Goal: Information Seeking & Learning: Learn about a topic

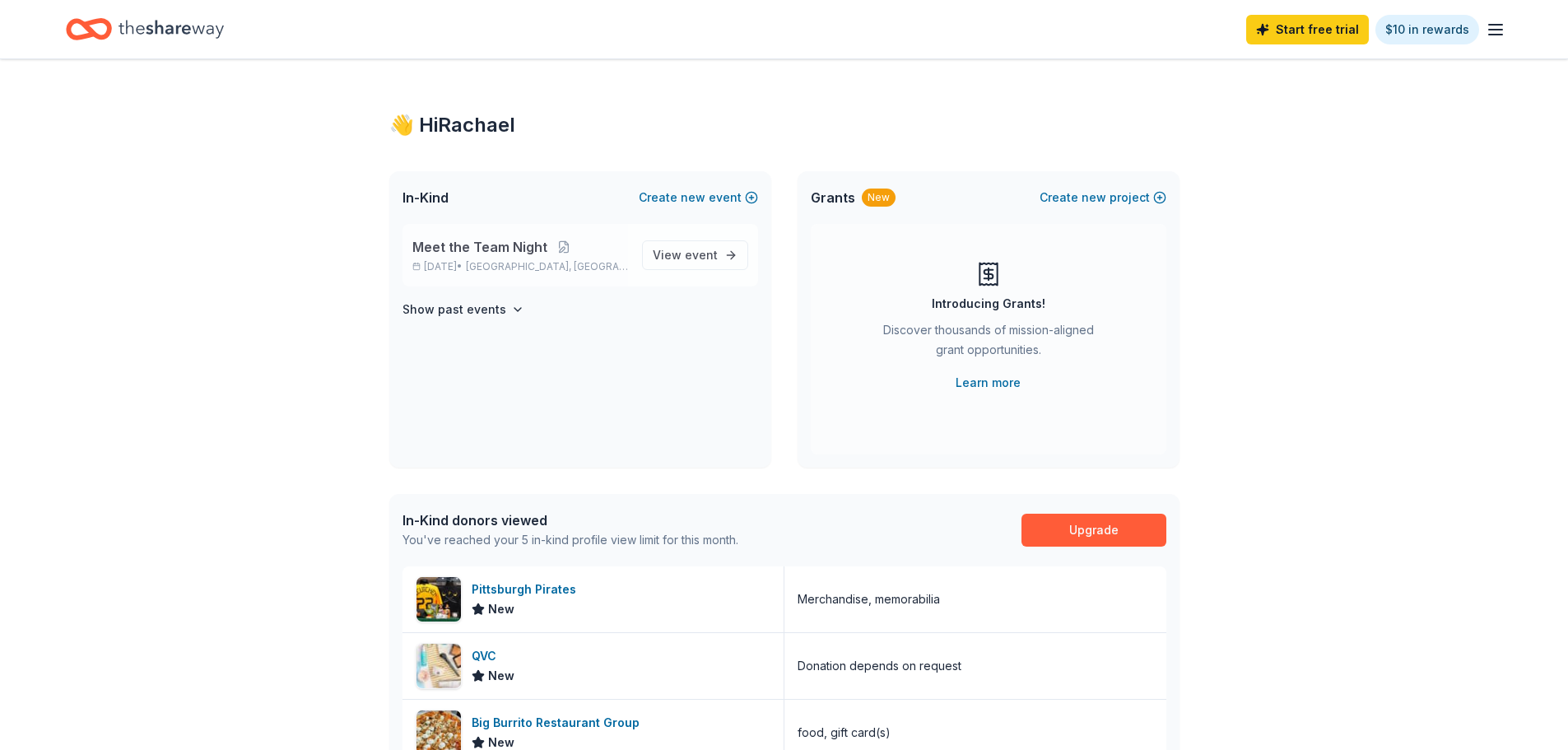
click at [476, 252] on span "Meet the Team Night" at bounding box center [479, 247] width 135 height 20
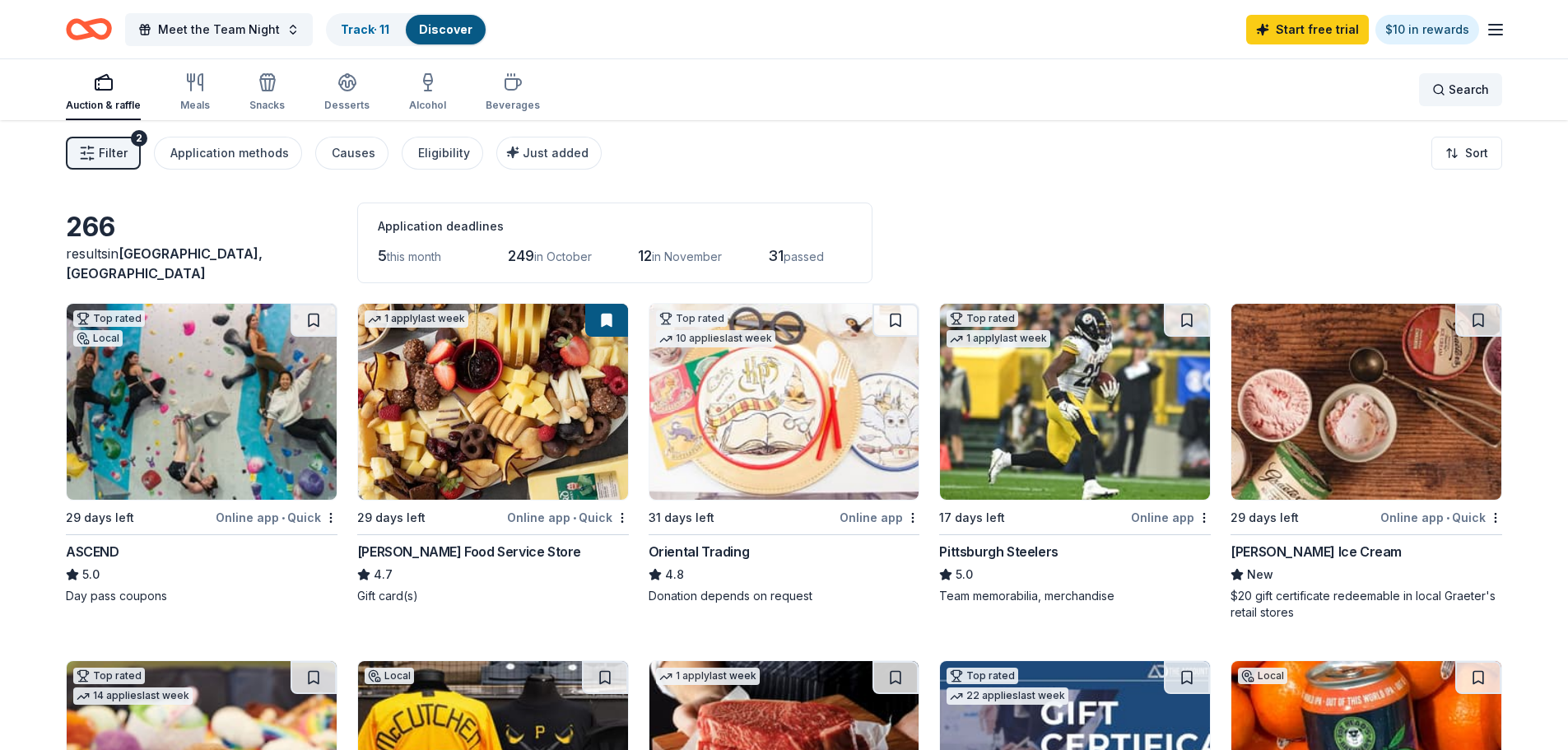
click at [1446, 85] on div "Search" at bounding box center [1461, 90] width 57 height 20
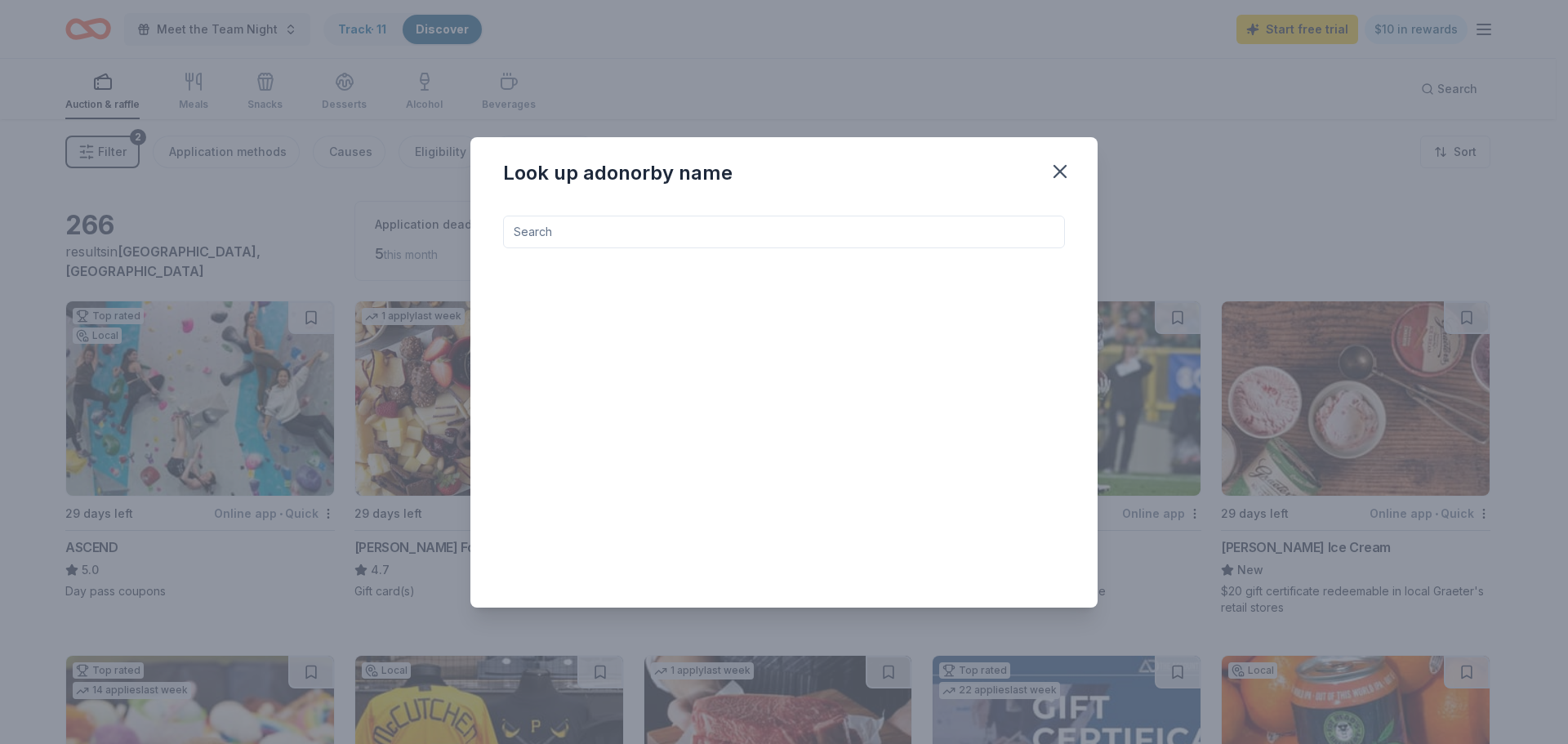
click at [698, 222] on input at bounding box center [784, 231] width 562 height 32
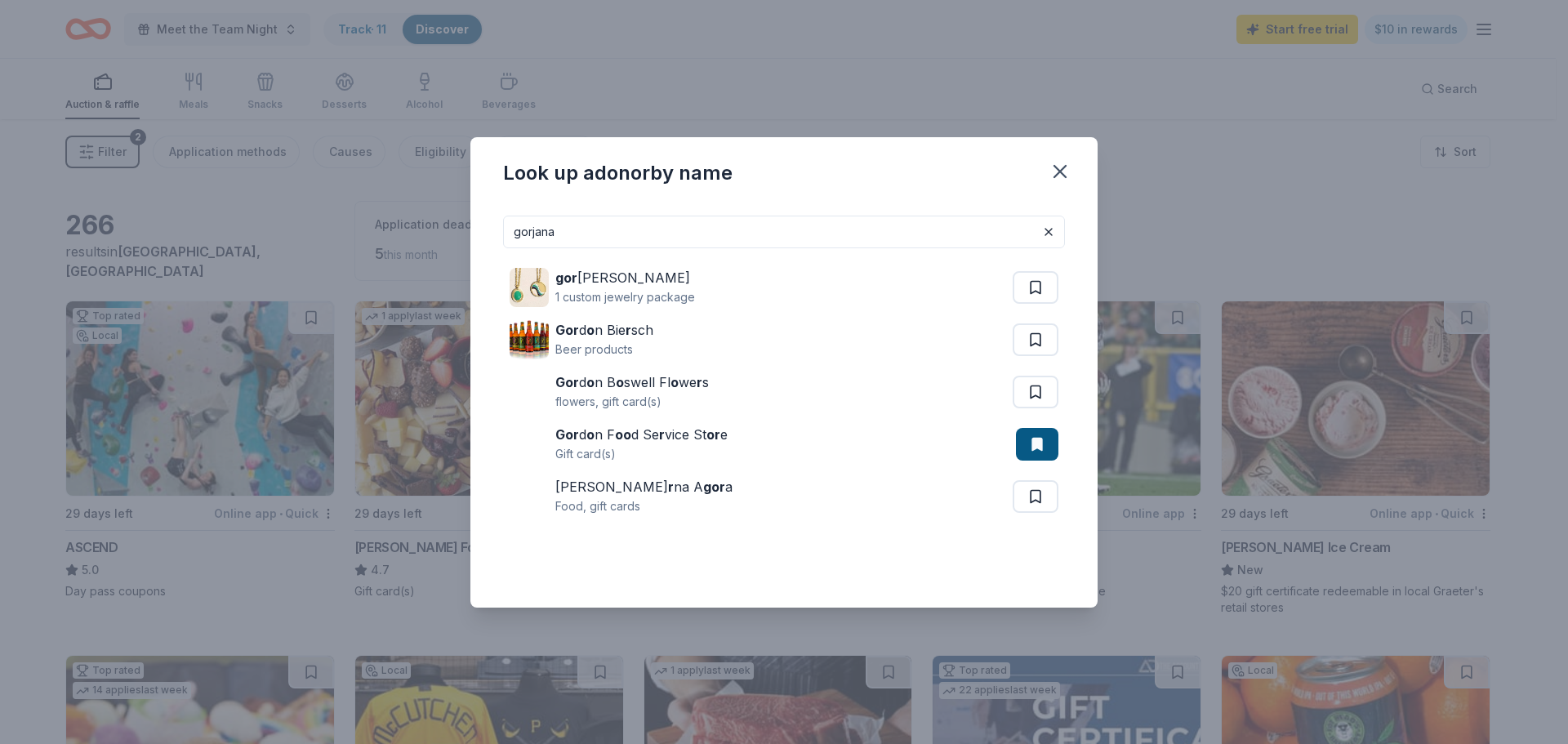
type input "gorjana"
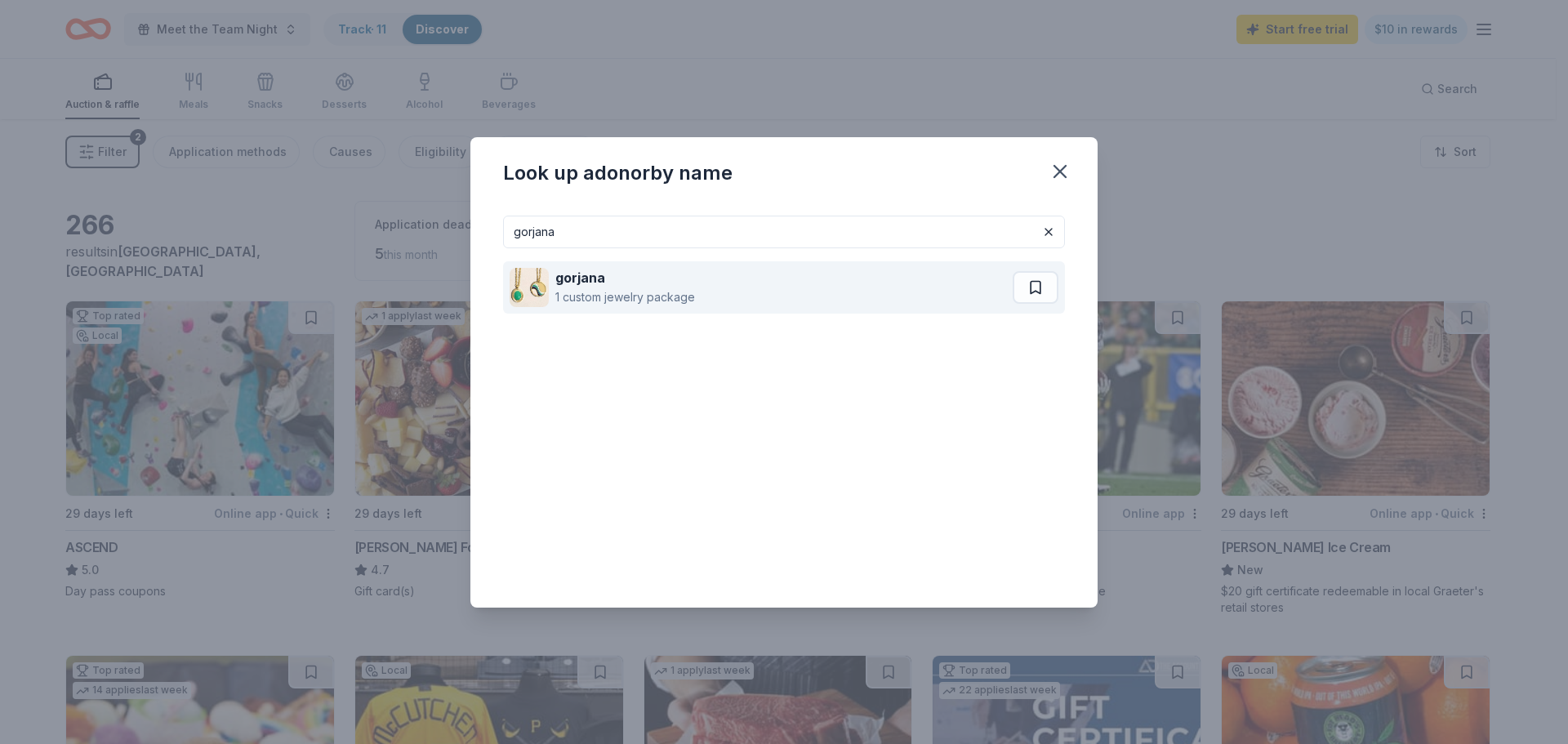
click at [592, 291] on div "1 custom jewelry package" at bounding box center [625, 298] width 140 height 20
